Goal: Task Accomplishment & Management: Manage account settings

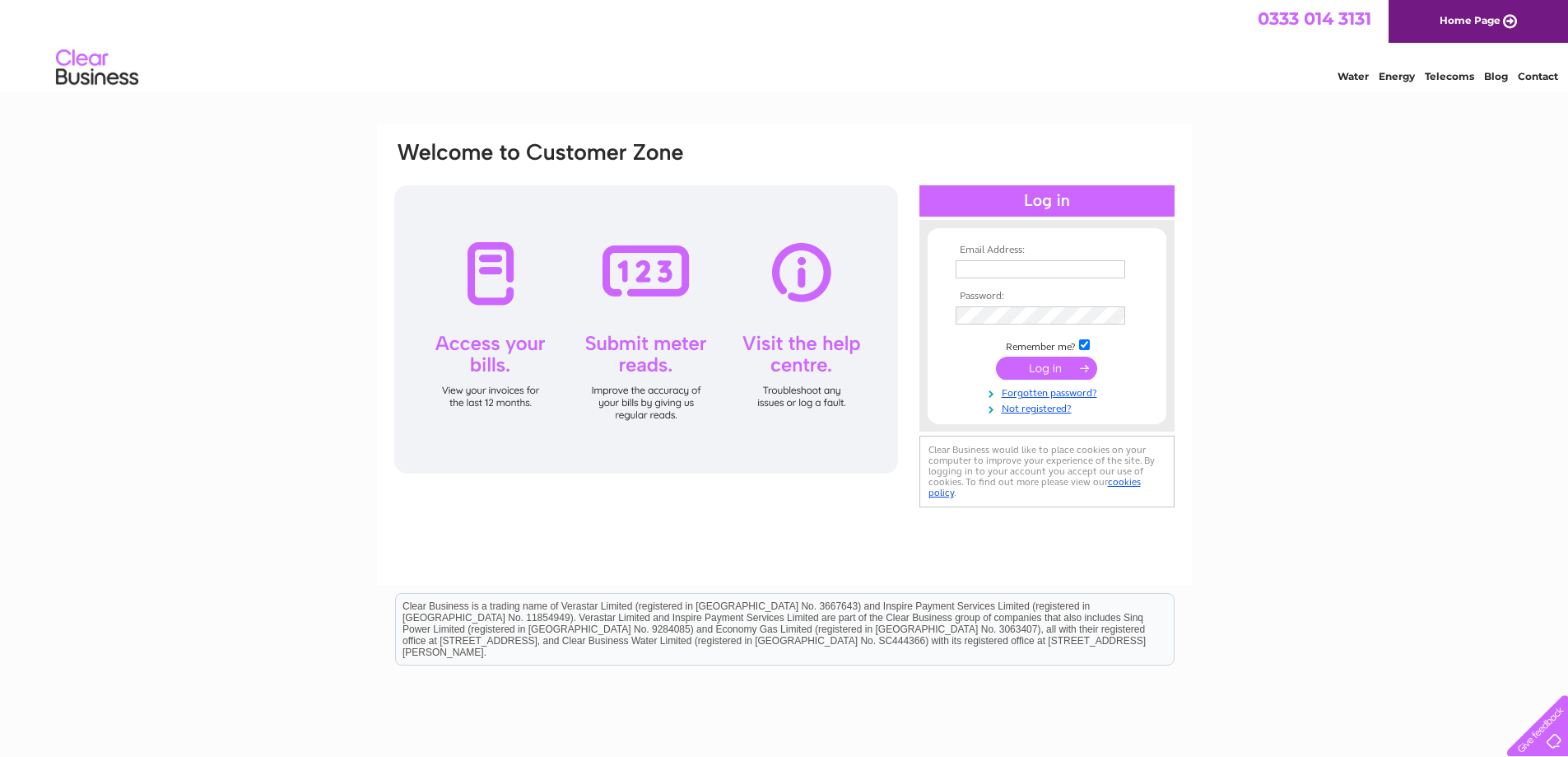
type input "[EMAIL_ADDRESS][DOMAIN_NAME]"
click at [1047, 368] on input "submit" at bounding box center [1046, 368] width 101 height 23
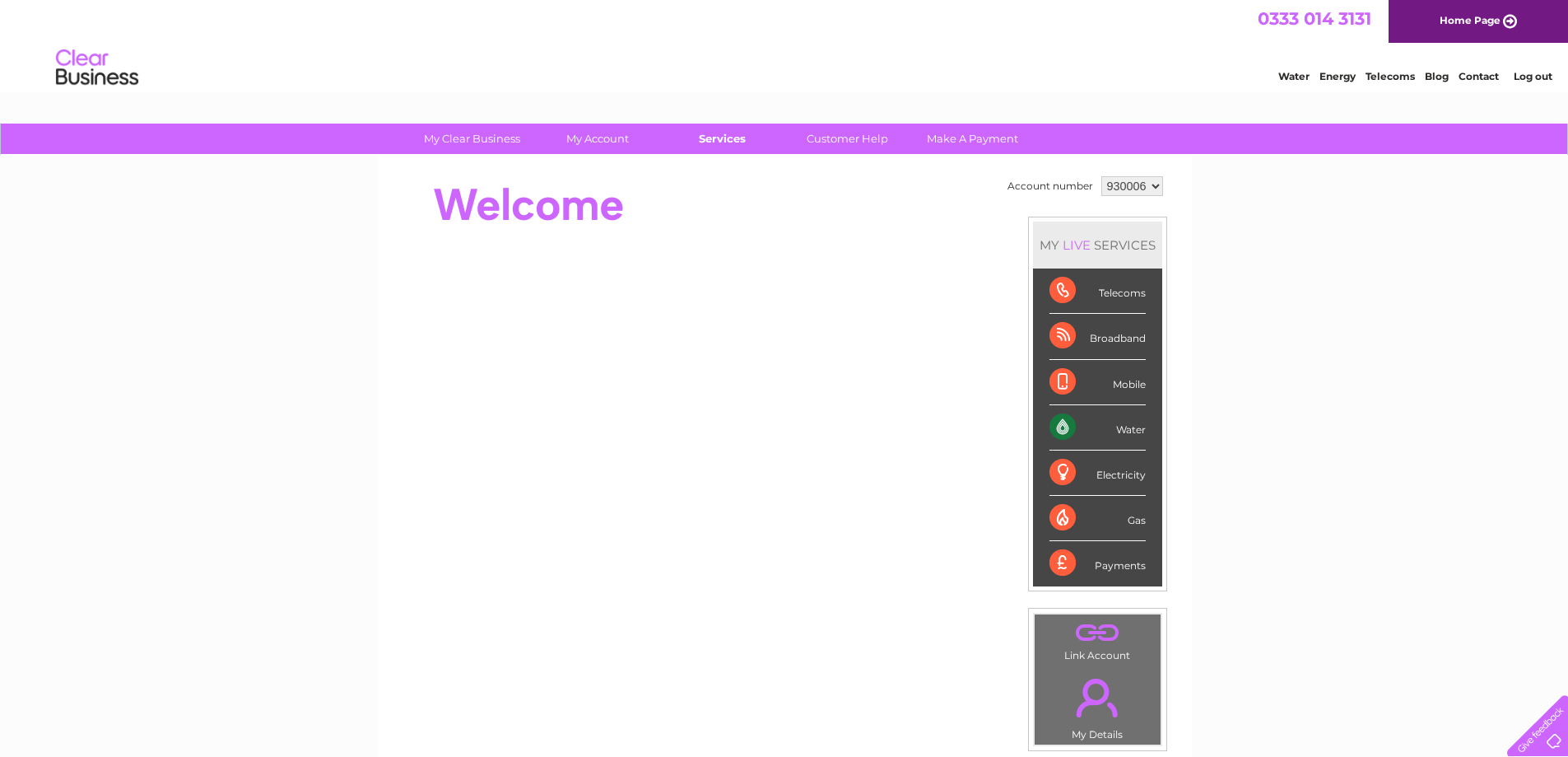
click at [726, 130] on link "Services" at bounding box center [721, 138] width 136 height 31
click at [608, 139] on link "My Account" at bounding box center [596, 138] width 136 height 31
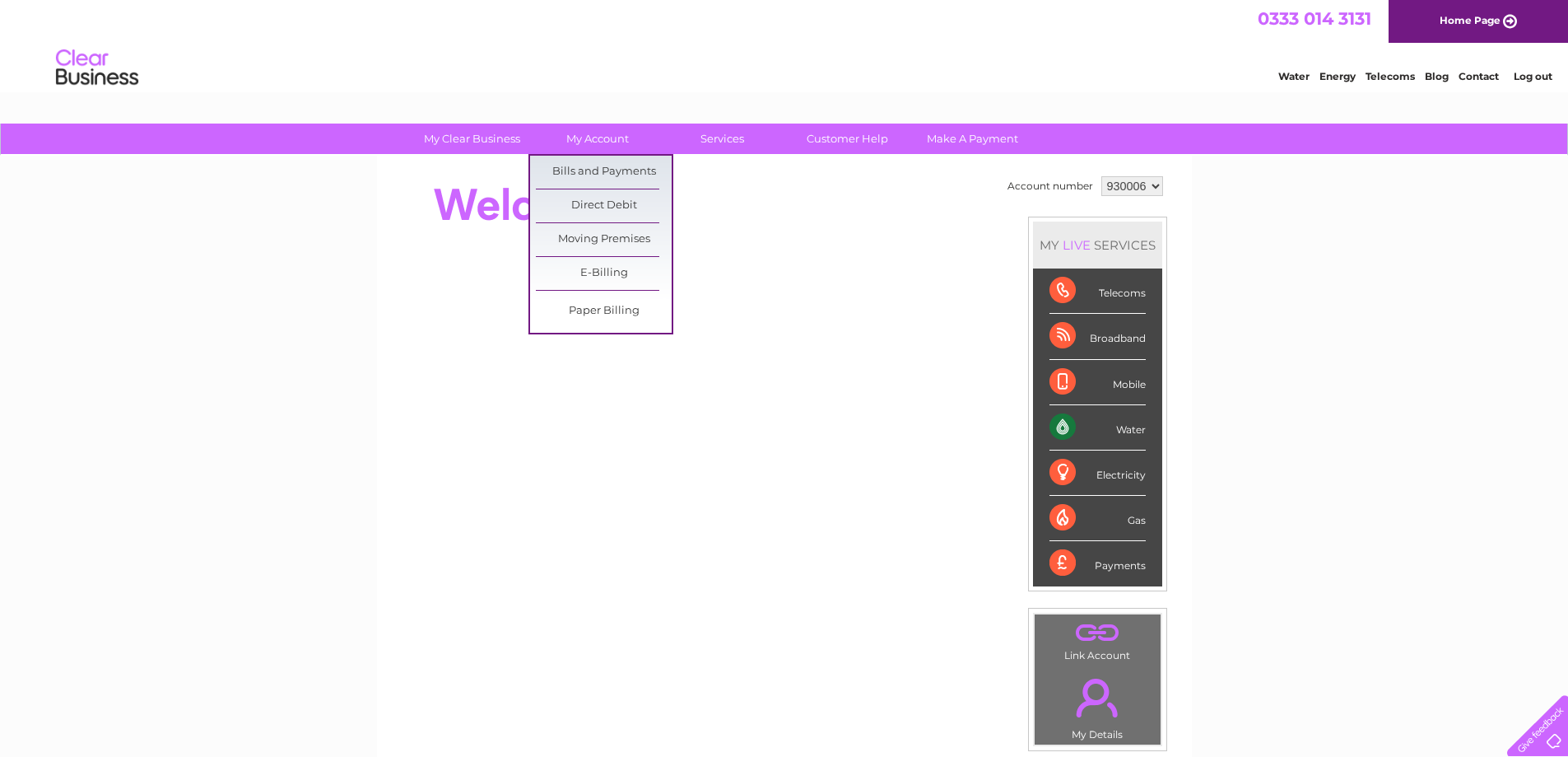
click at [511, 129] on link "My Clear Business" at bounding box center [471, 138] width 136 height 31
click at [1095, 422] on div "Water" at bounding box center [1098, 427] width 96 height 45
click at [598, 135] on link "My Account" at bounding box center [596, 138] width 136 height 31
click at [580, 173] on link "Bills and Payments" at bounding box center [603, 172] width 136 height 33
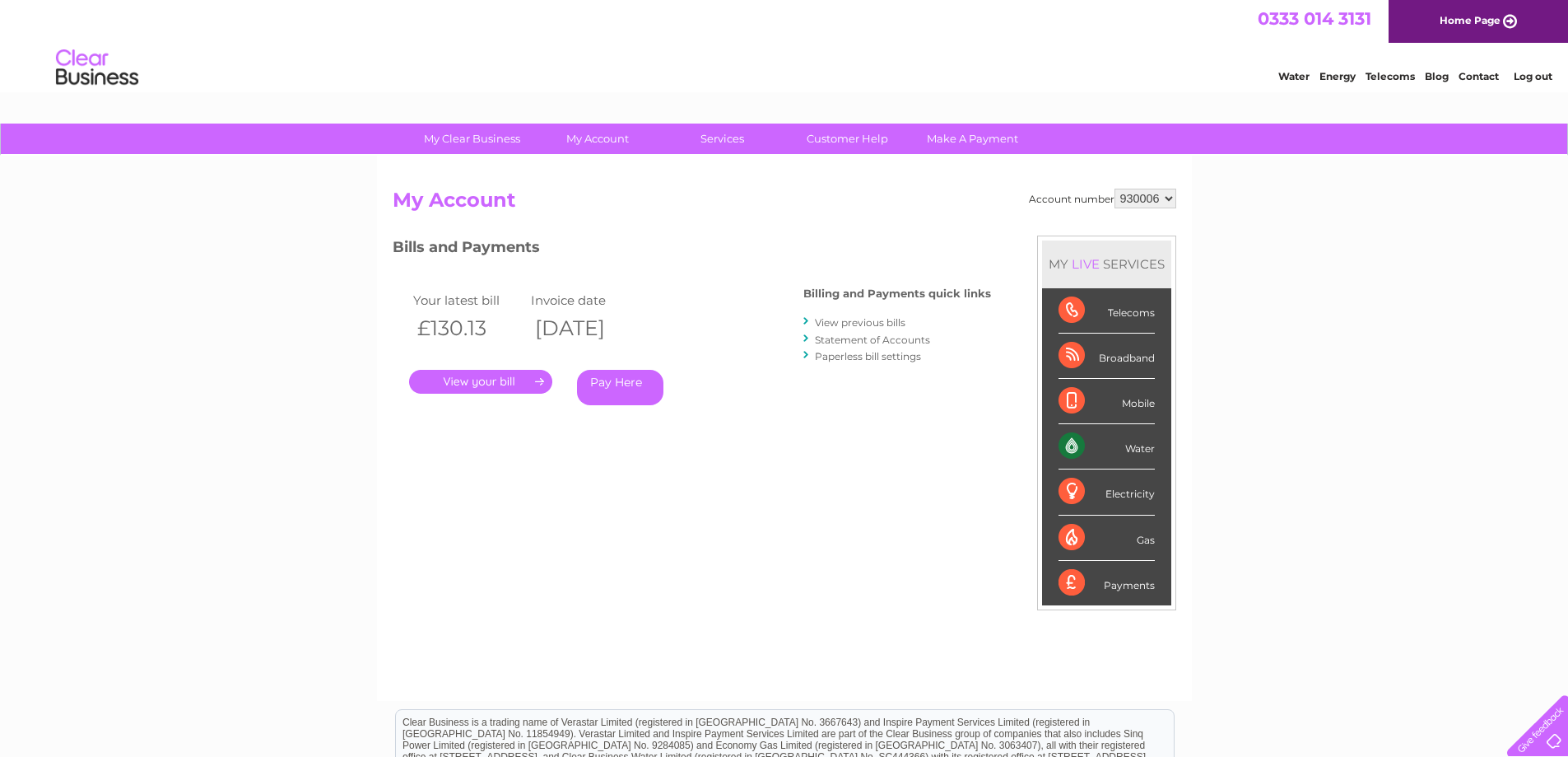
click at [513, 383] on link "." at bounding box center [481, 382] width 144 height 24
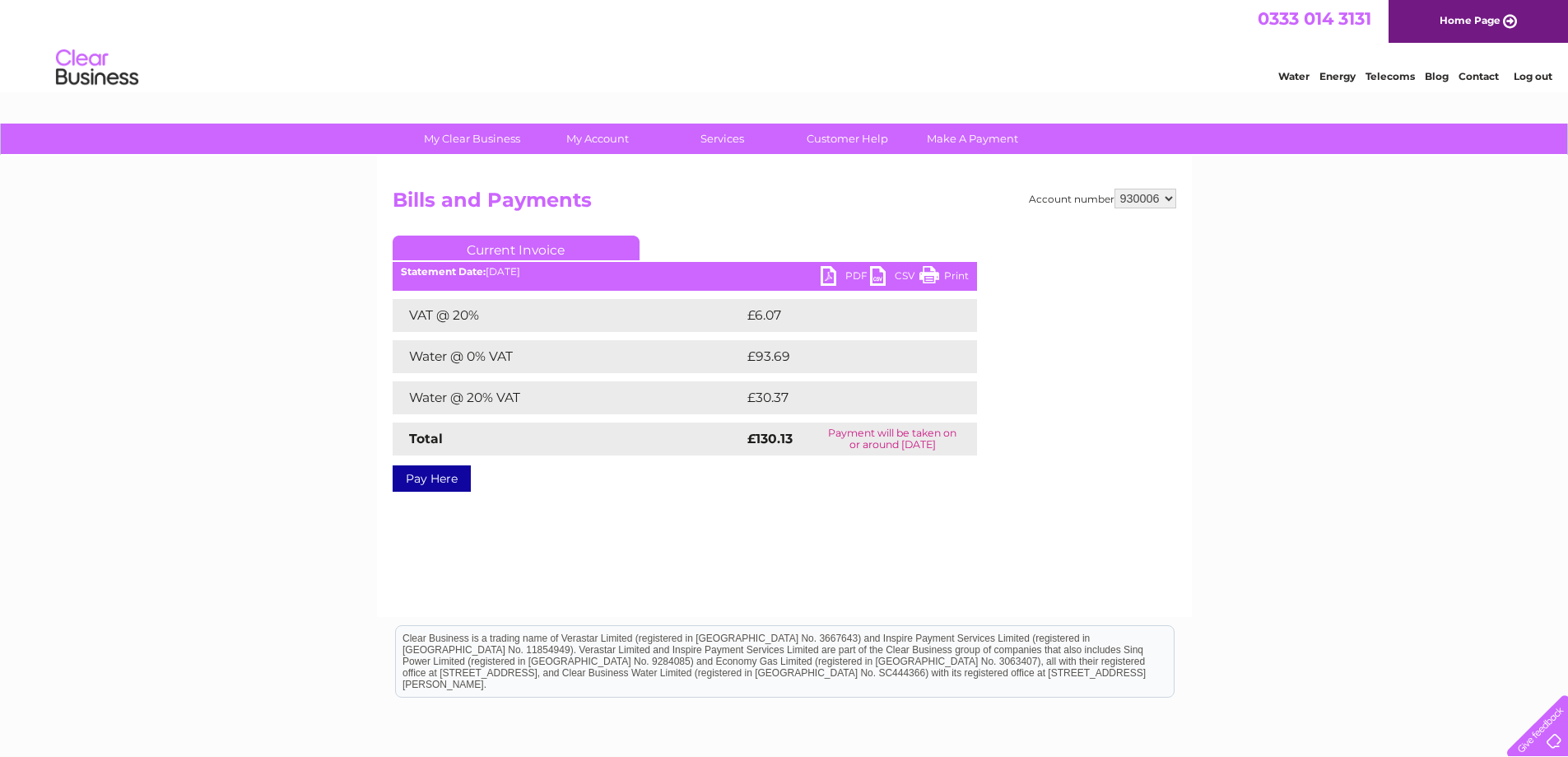
click at [846, 270] on link "PDF" at bounding box center [845, 278] width 49 height 24
